Goal: Task Accomplishment & Management: Use online tool/utility

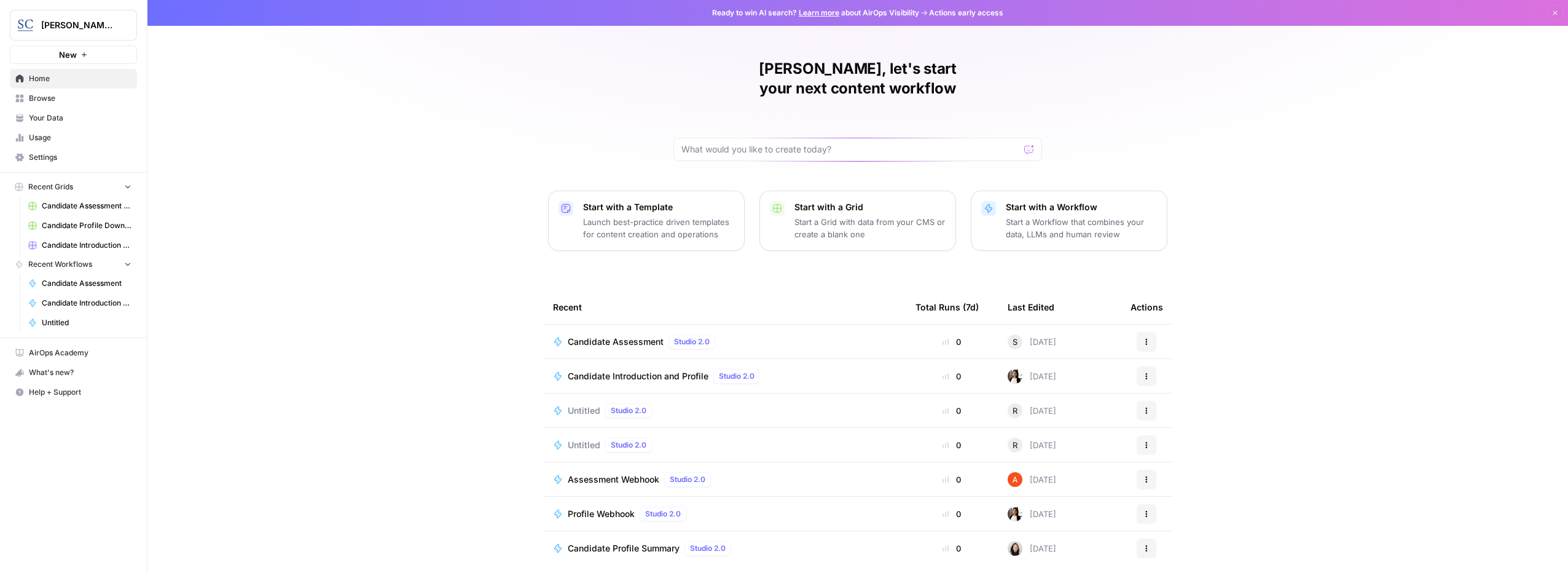
click at [1148, 373] on icon "button" at bounding box center [1146, 376] width 7 height 7
click at [1183, 382] on span "Run" at bounding box center [1210, 385] width 99 height 12
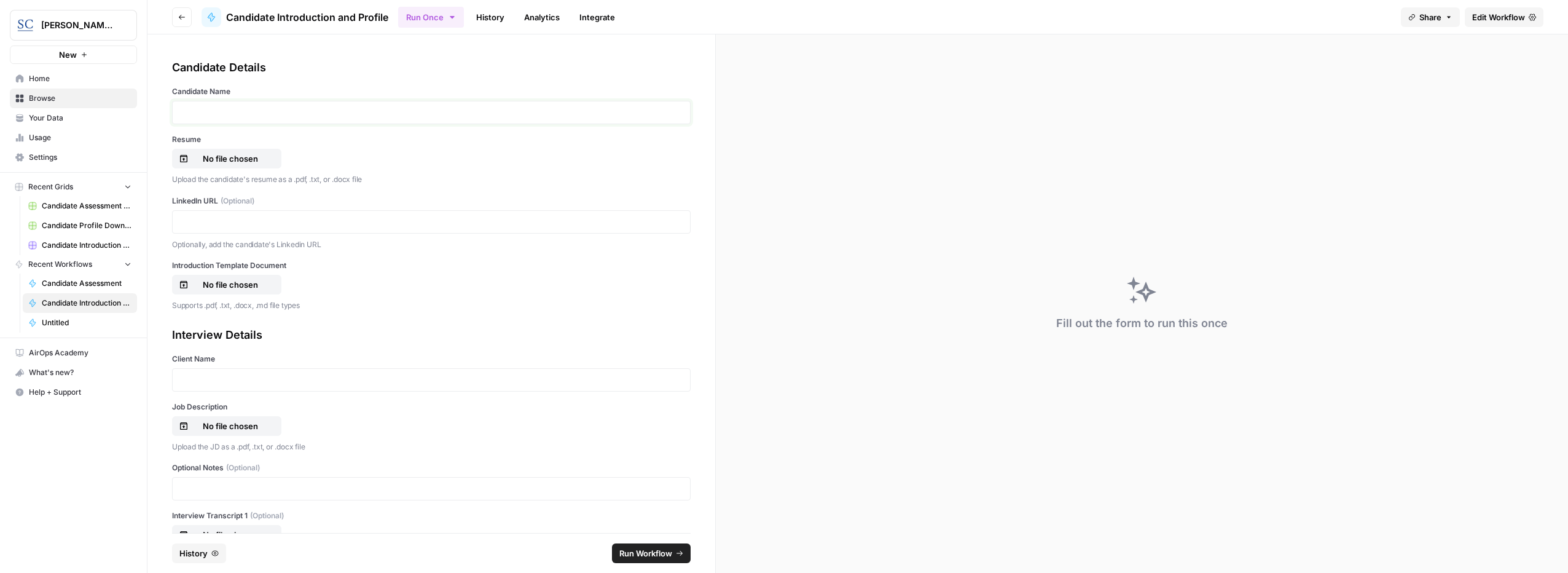
click at [335, 107] on p at bounding box center [431, 112] width 503 height 12
click at [221, 109] on p at bounding box center [431, 112] width 503 height 12
click at [256, 169] on div "Resume No file chosen Upload the candidate's resume as a .pdf, .txt, or .docx f…" at bounding box center [431, 159] width 519 height 51
click at [253, 145] on div "Resume No file chosen Upload the candidate's resume as a .pdf, .txt, or .docx f…" at bounding box center [431, 159] width 519 height 51
click at [254, 149] on button "No file chosen" at bounding box center [226, 158] width 109 height 20
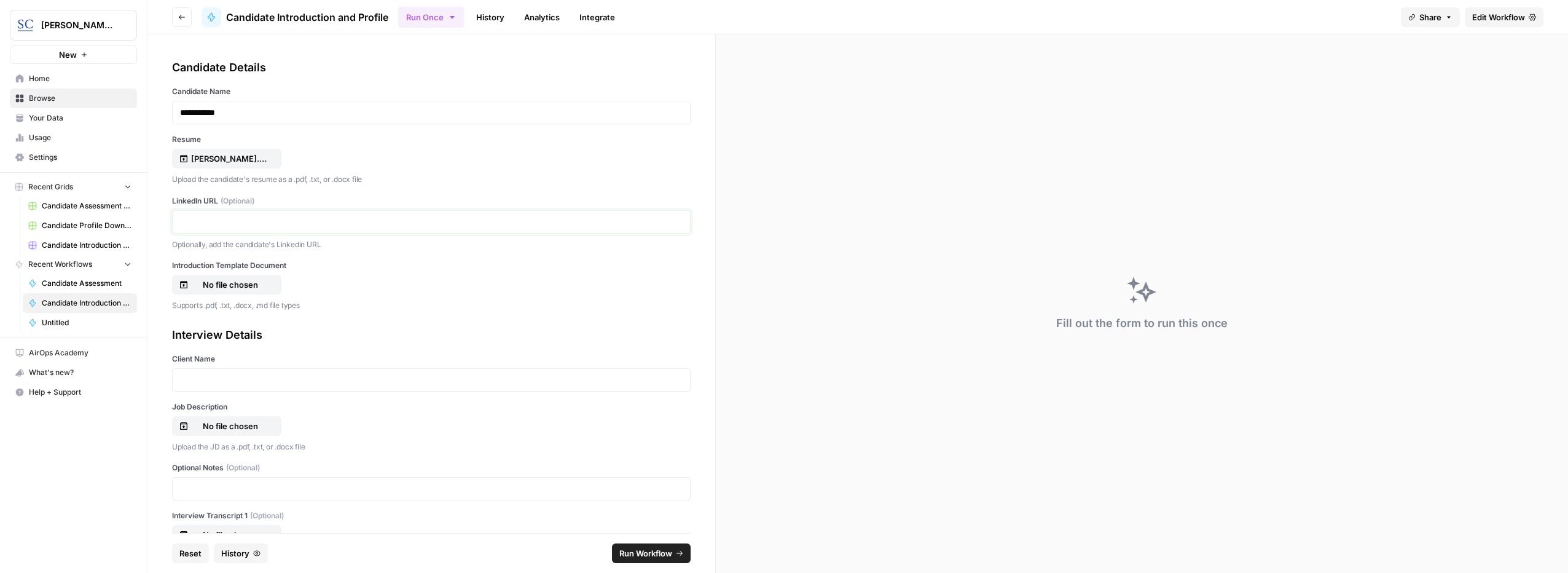
click at [258, 219] on p at bounding box center [431, 222] width 503 height 12
click at [251, 287] on p "No file chosen" at bounding box center [230, 284] width 78 height 12
click at [274, 384] on p at bounding box center [431, 379] width 503 height 12
click at [265, 424] on p "No file chosen" at bounding box center [230, 426] width 78 height 12
click at [634, 550] on span "Run Workflow" at bounding box center [645, 553] width 53 height 12
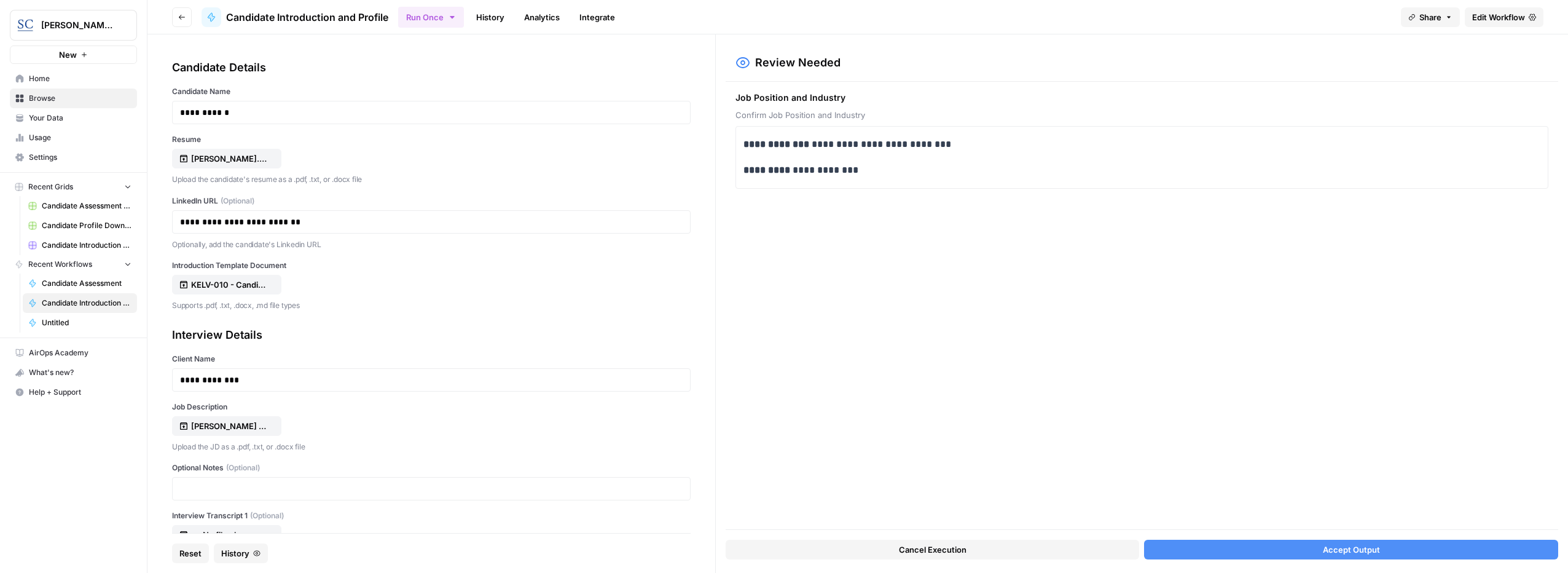
click at [1304, 548] on button "Accept Output" at bounding box center [1351, 549] width 414 height 20
